Goal: Task Accomplishment & Management: Use online tool/utility

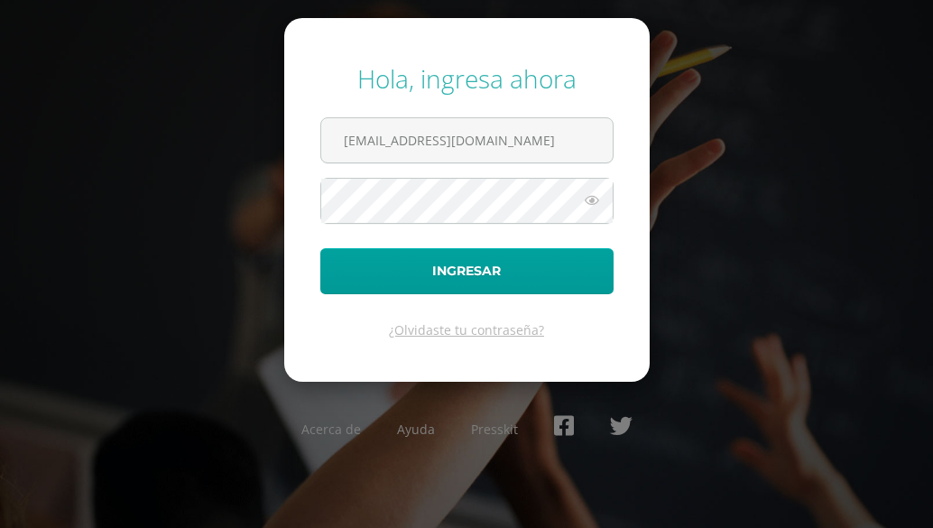
type input "[EMAIL_ADDRESS][DOMAIN_NAME]"
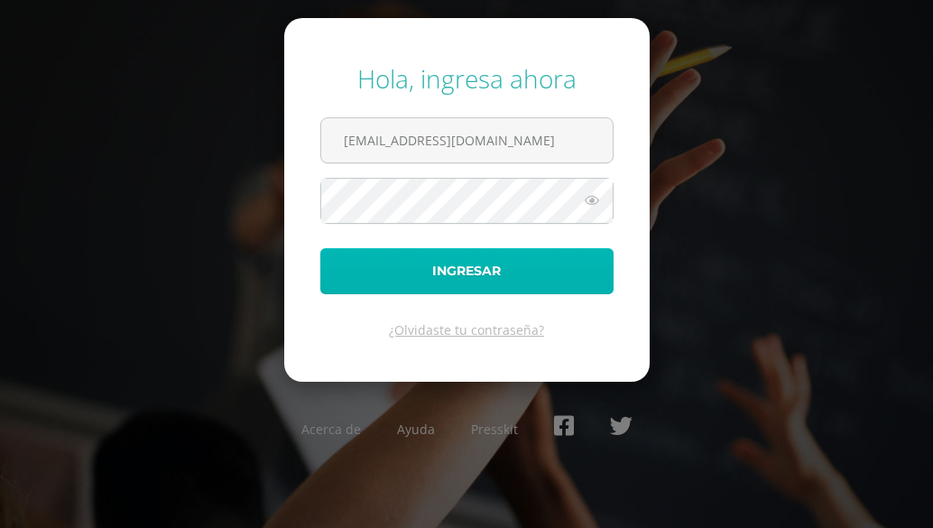
click at [386, 273] on button "Ingresar" at bounding box center [466, 271] width 293 height 46
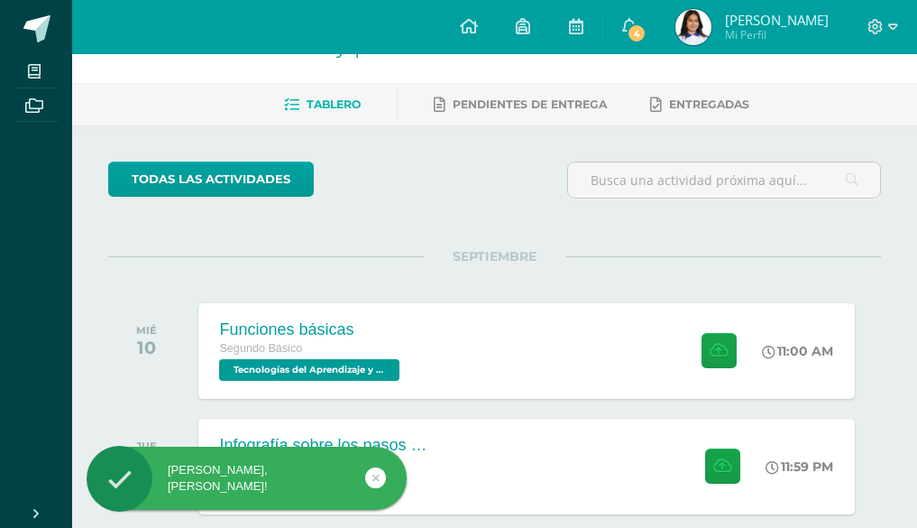
scroll to position [90, 0]
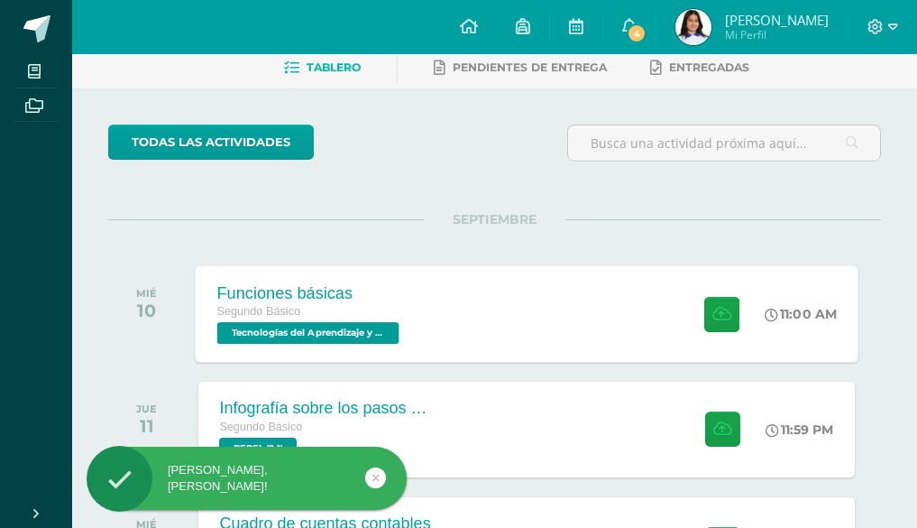
click at [446, 310] on div "Funciones básicas Segundo Básico Tecnologías del Aprendizaje y la Comunicación …" at bounding box center [527, 313] width 664 height 97
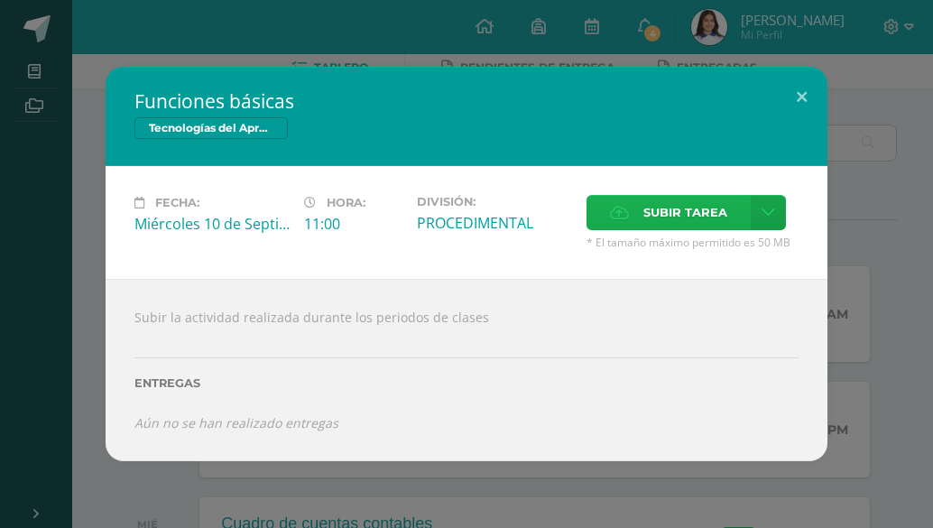
click at [651, 207] on span "Subir tarea" at bounding box center [685, 212] width 84 height 33
click at [0, 0] on input "Subir tarea" at bounding box center [0, 0] width 0 height 0
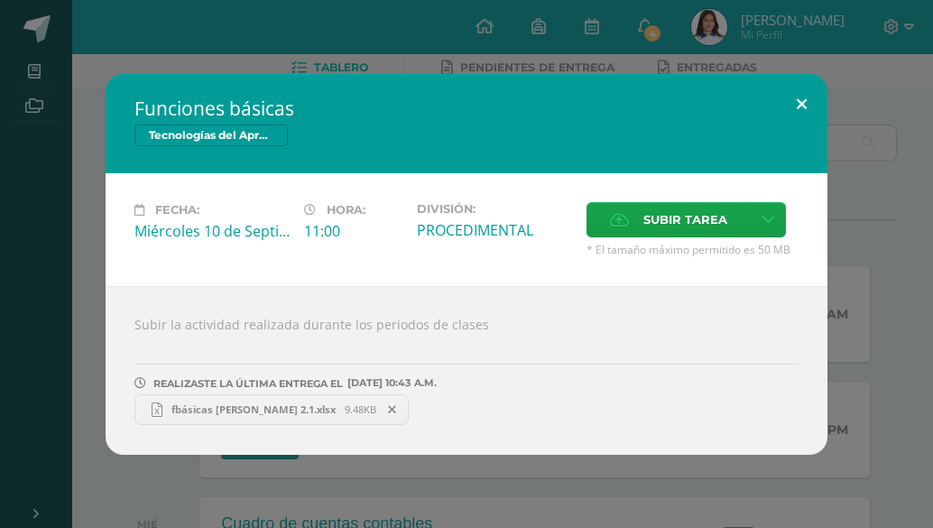
click at [794, 94] on button at bounding box center [801, 104] width 51 height 61
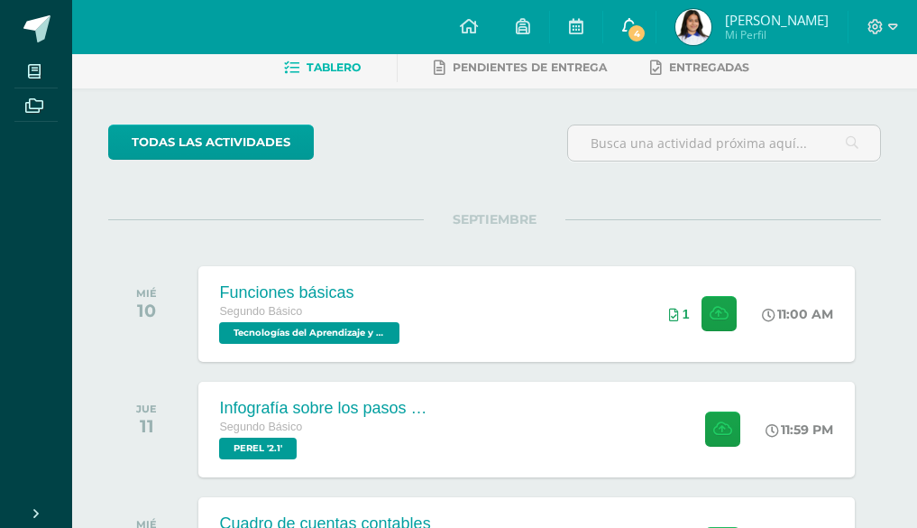
click at [647, 31] on span "4" at bounding box center [637, 33] width 20 height 20
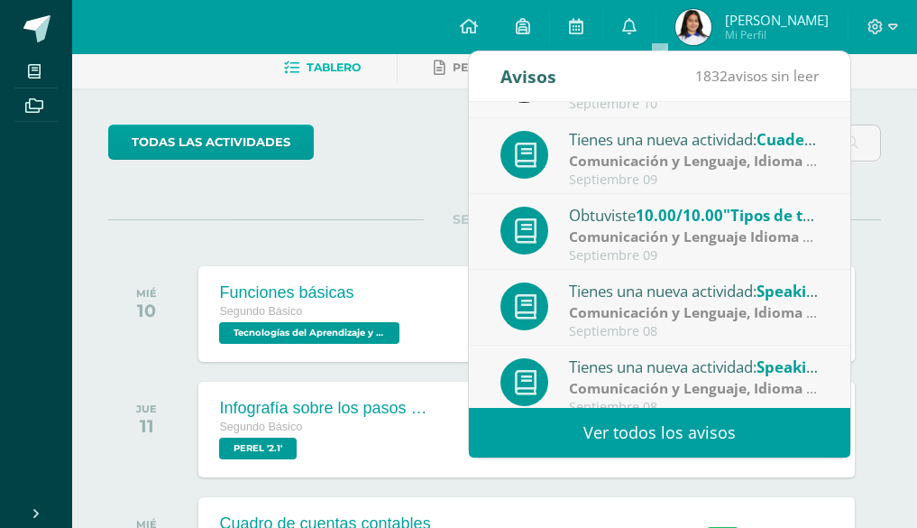
scroll to position [143, 0]
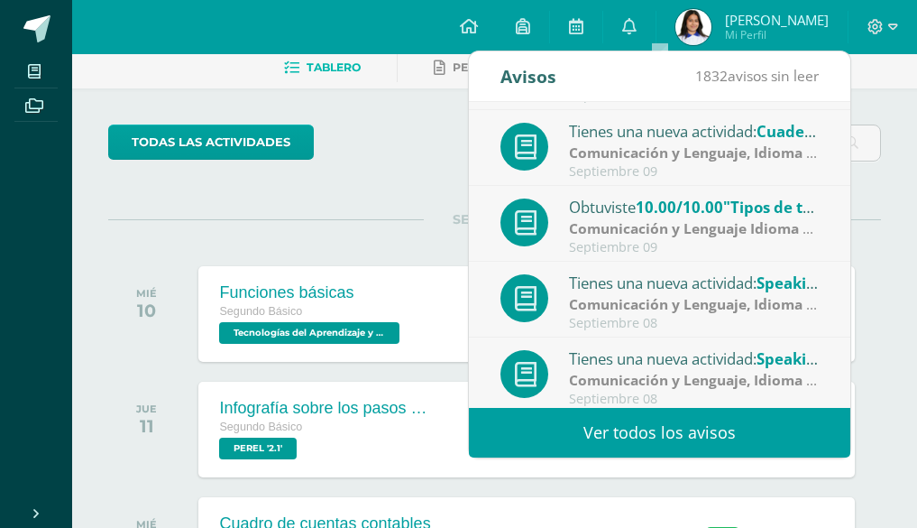
click at [736, 211] on span ""Tipos de textos."" at bounding box center [789, 207] width 132 height 21
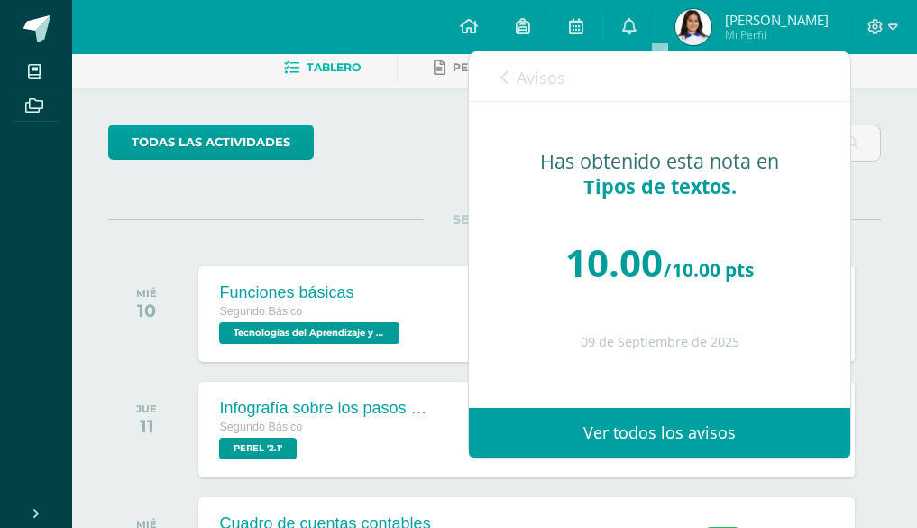
click at [511, 81] on link "Avisos" at bounding box center [533, 76] width 65 height 51
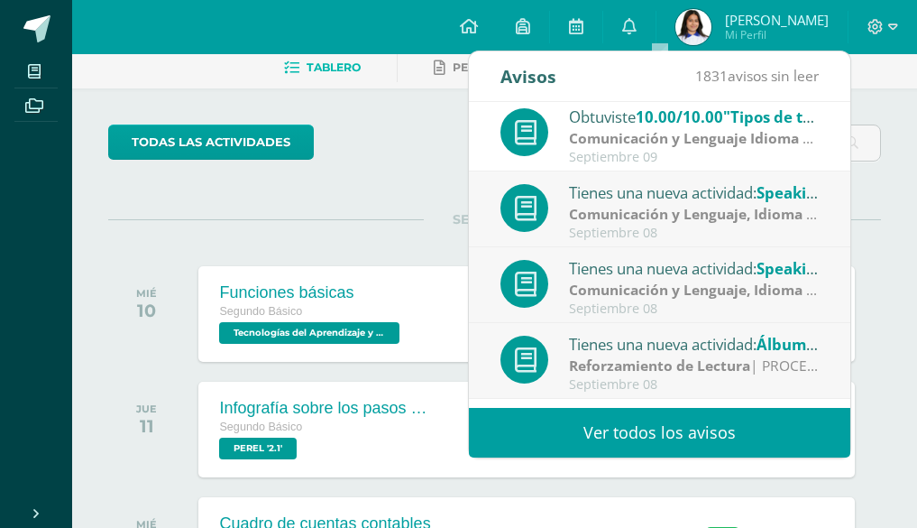
scroll to position [300, 0]
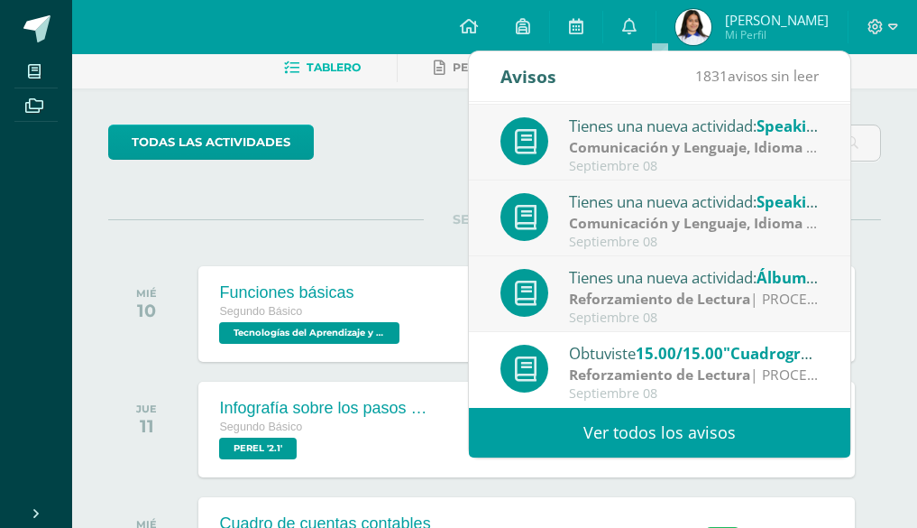
click at [372, 150] on div "todas las Actividades" at bounding box center [265, 149] width 328 height 51
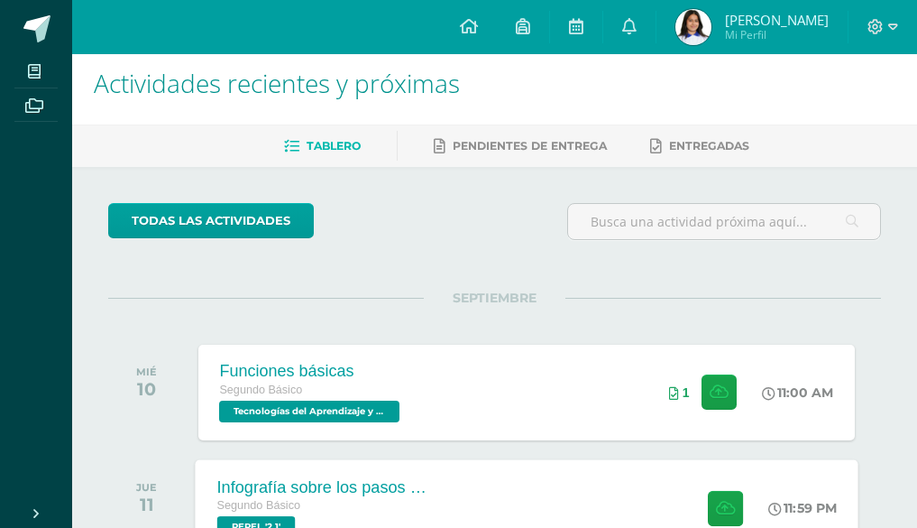
scroll to position [0, 0]
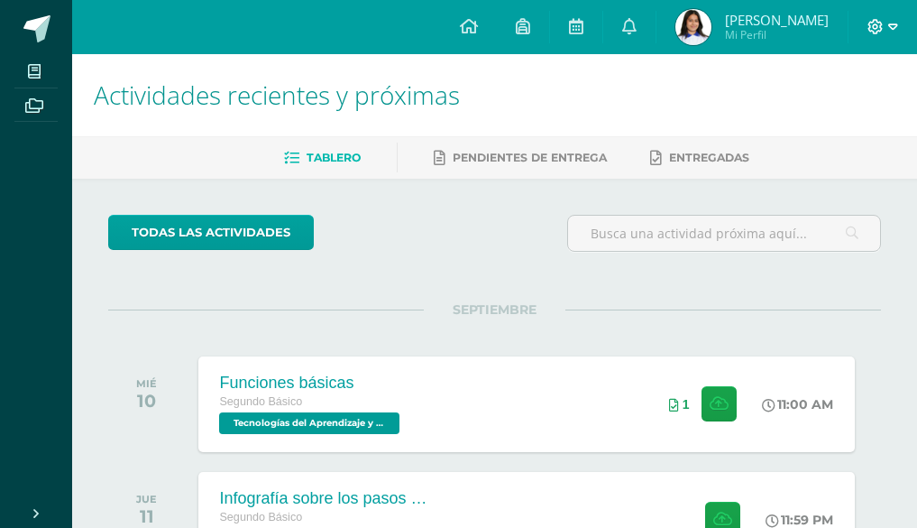
click at [882, 27] on icon at bounding box center [876, 27] width 16 height 16
click at [837, 124] on span "Cerrar sesión" at bounding box center [836, 123] width 81 height 17
